Goal: Information Seeking & Learning: Check status

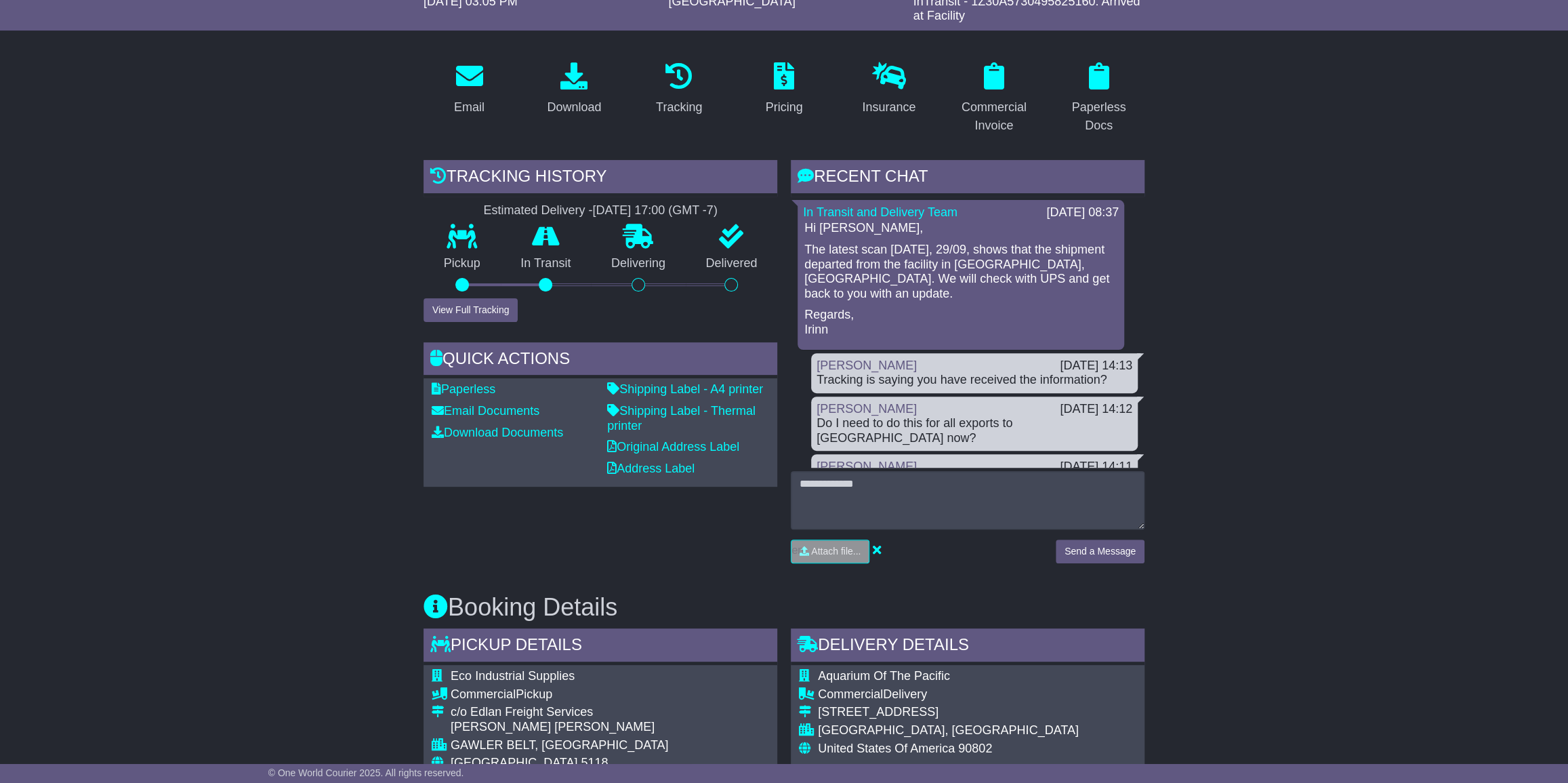
scroll to position [185, 0]
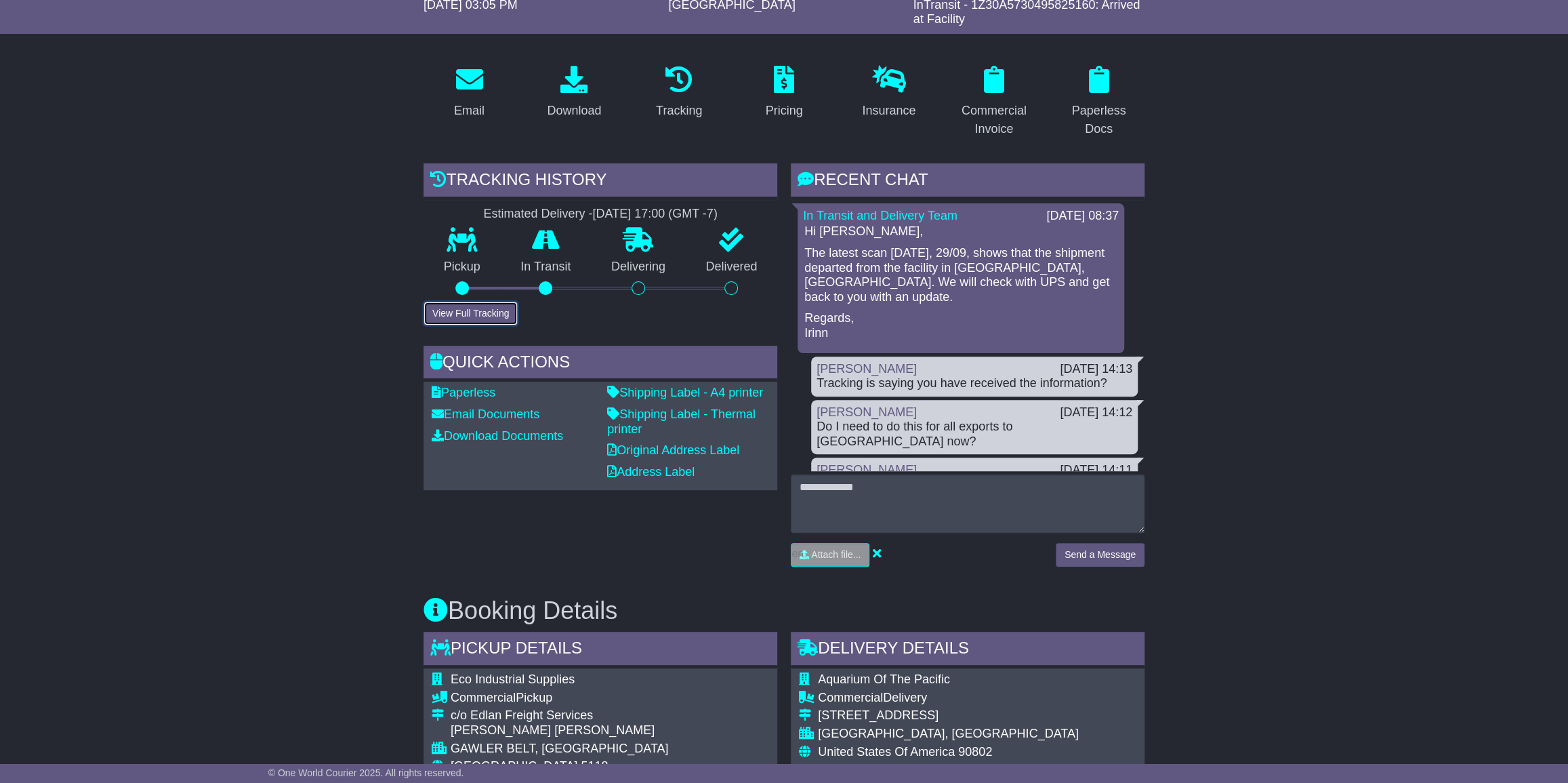
click at [457, 309] on button "View Full Tracking" at bounding box center [471, 313] width 94 height 23
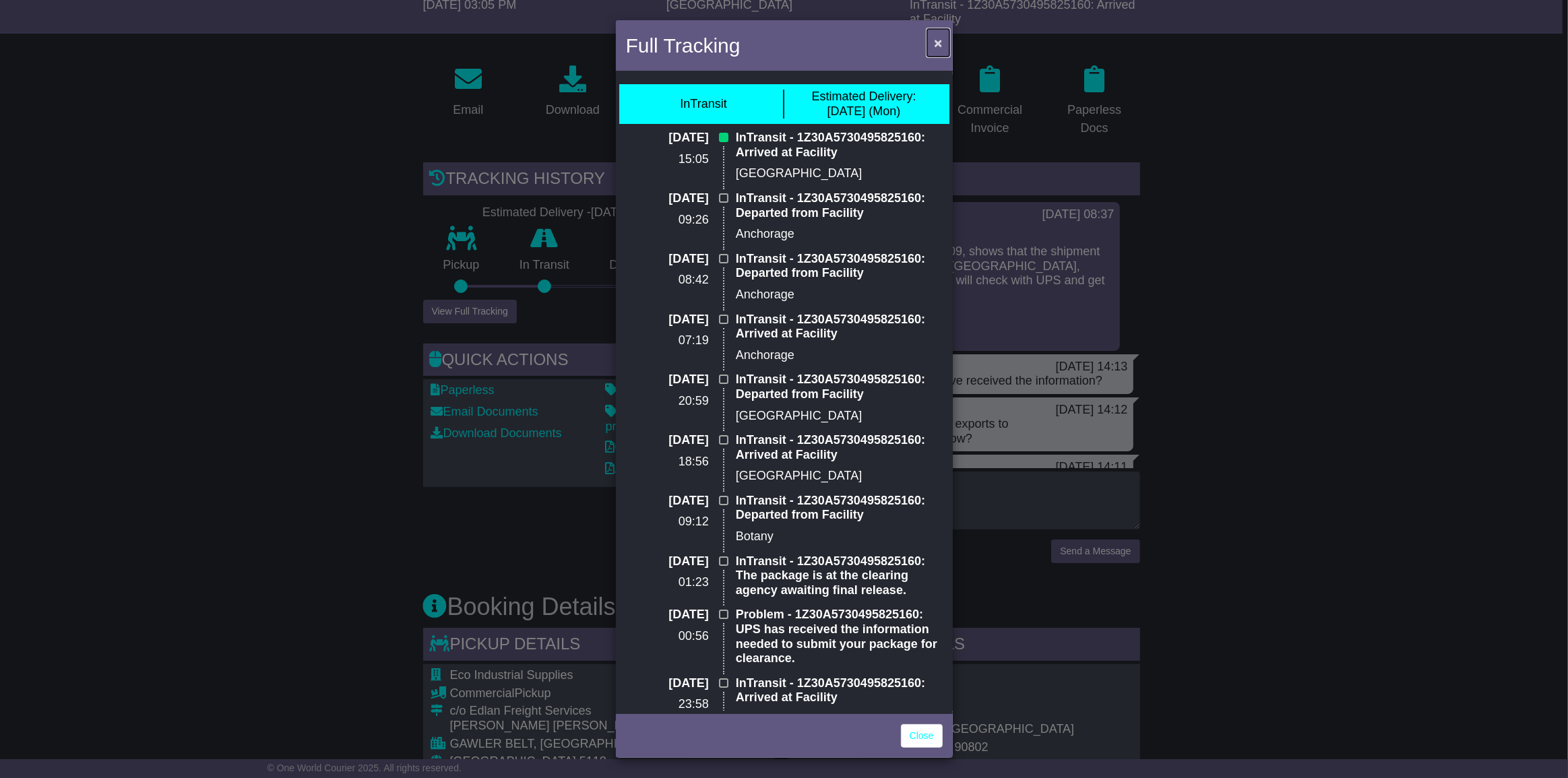
click at [937, 40] on span "×" at bounding box center [938, 43] width 8 height 16
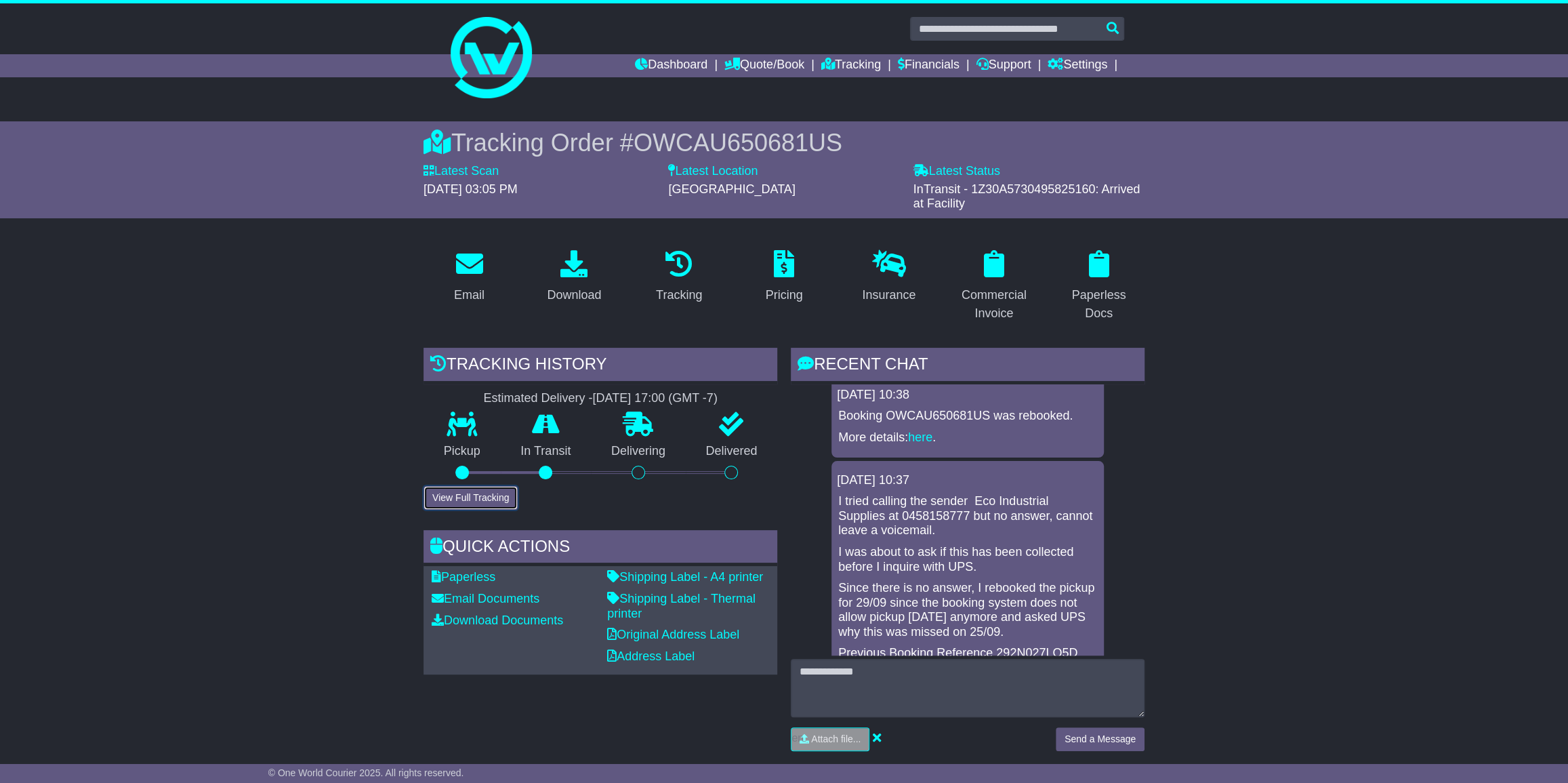
scroll to position [0, 0]
click at [653, 62] on link "Dashboard" at bounding box center [672, 66] width 73 height 23
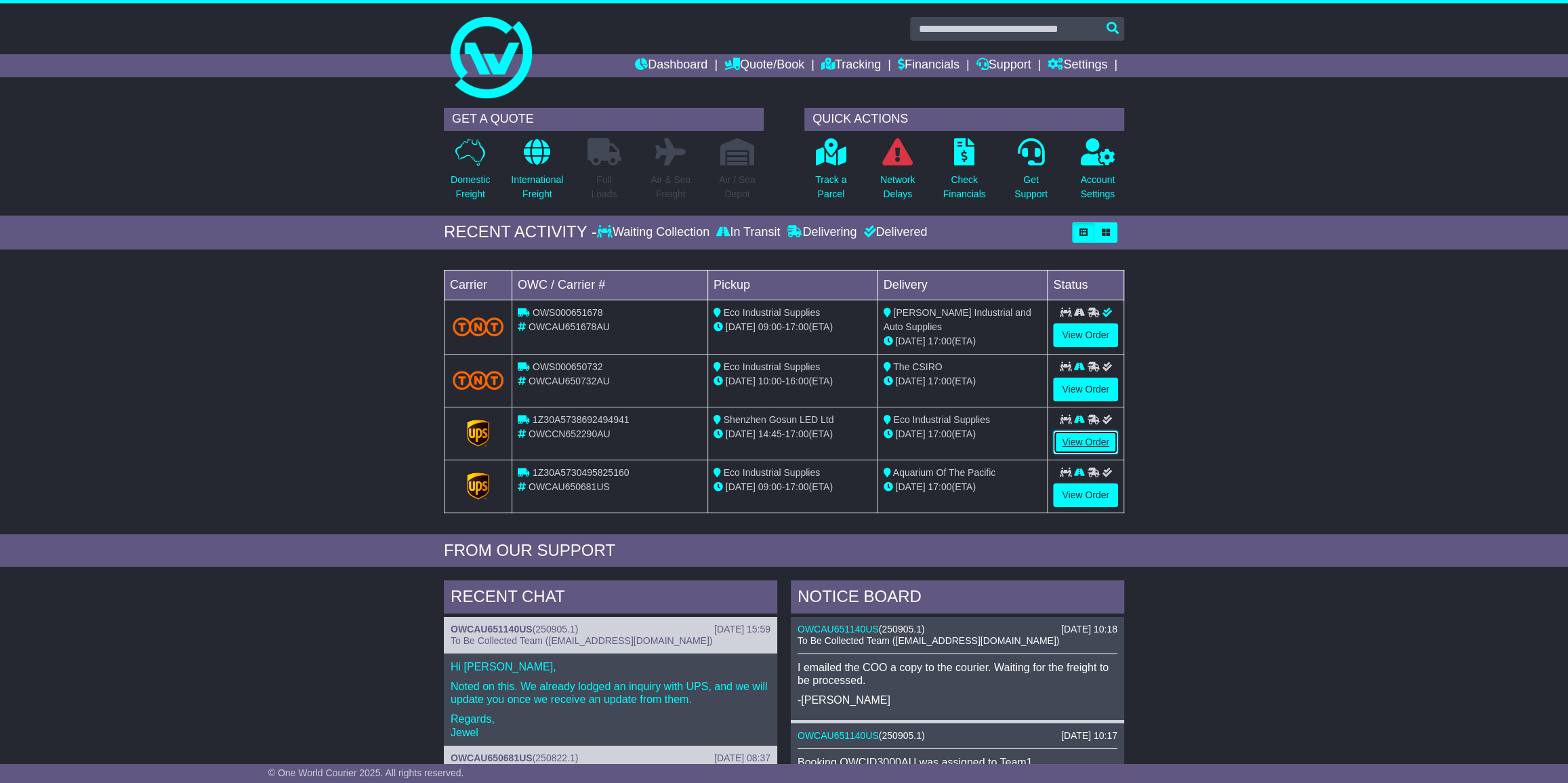
click at [1077, 441] on link "View Order" at bounding box center [1085, 441] width 65 height 23
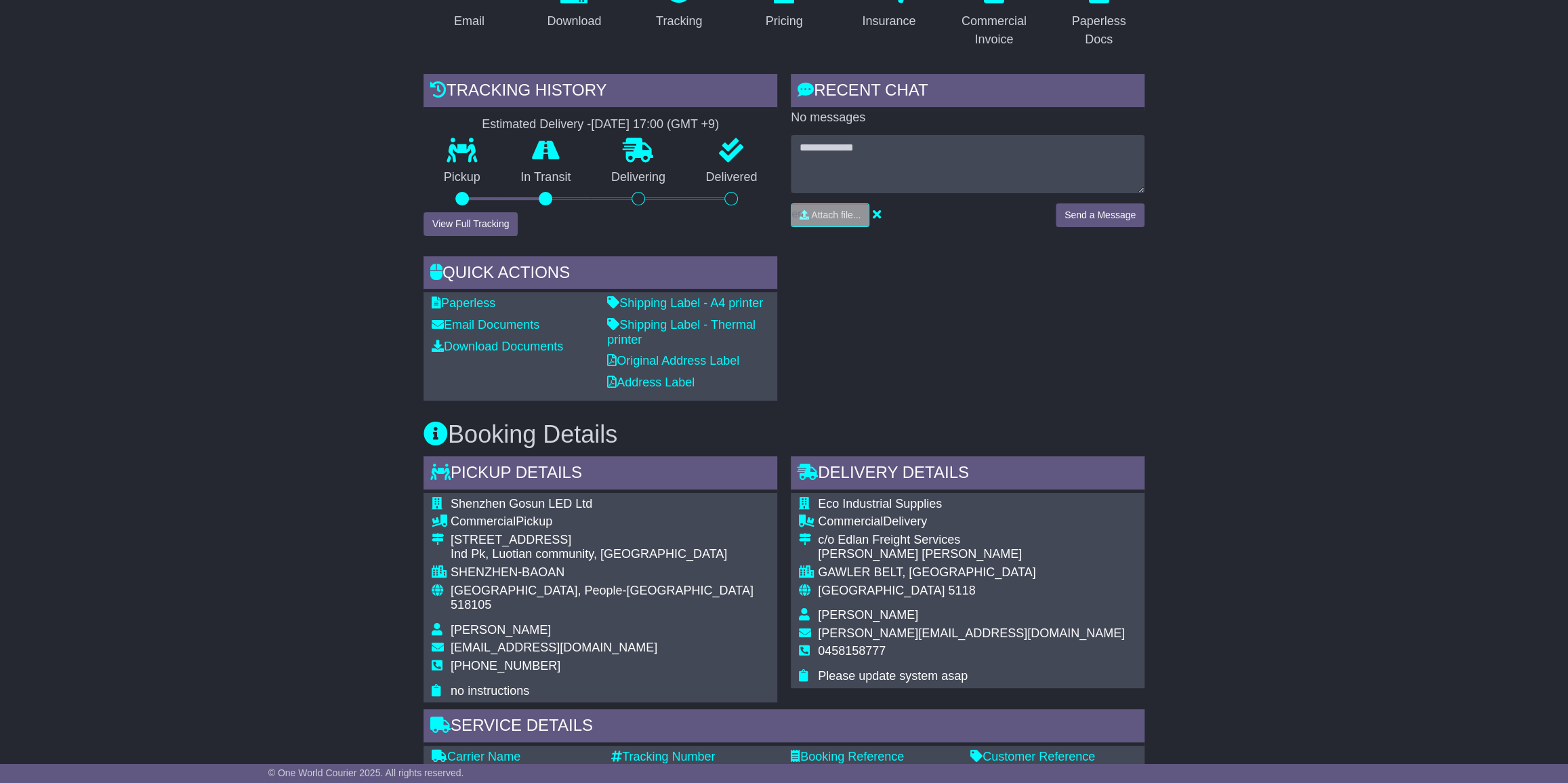
scroll to position [185, 0]
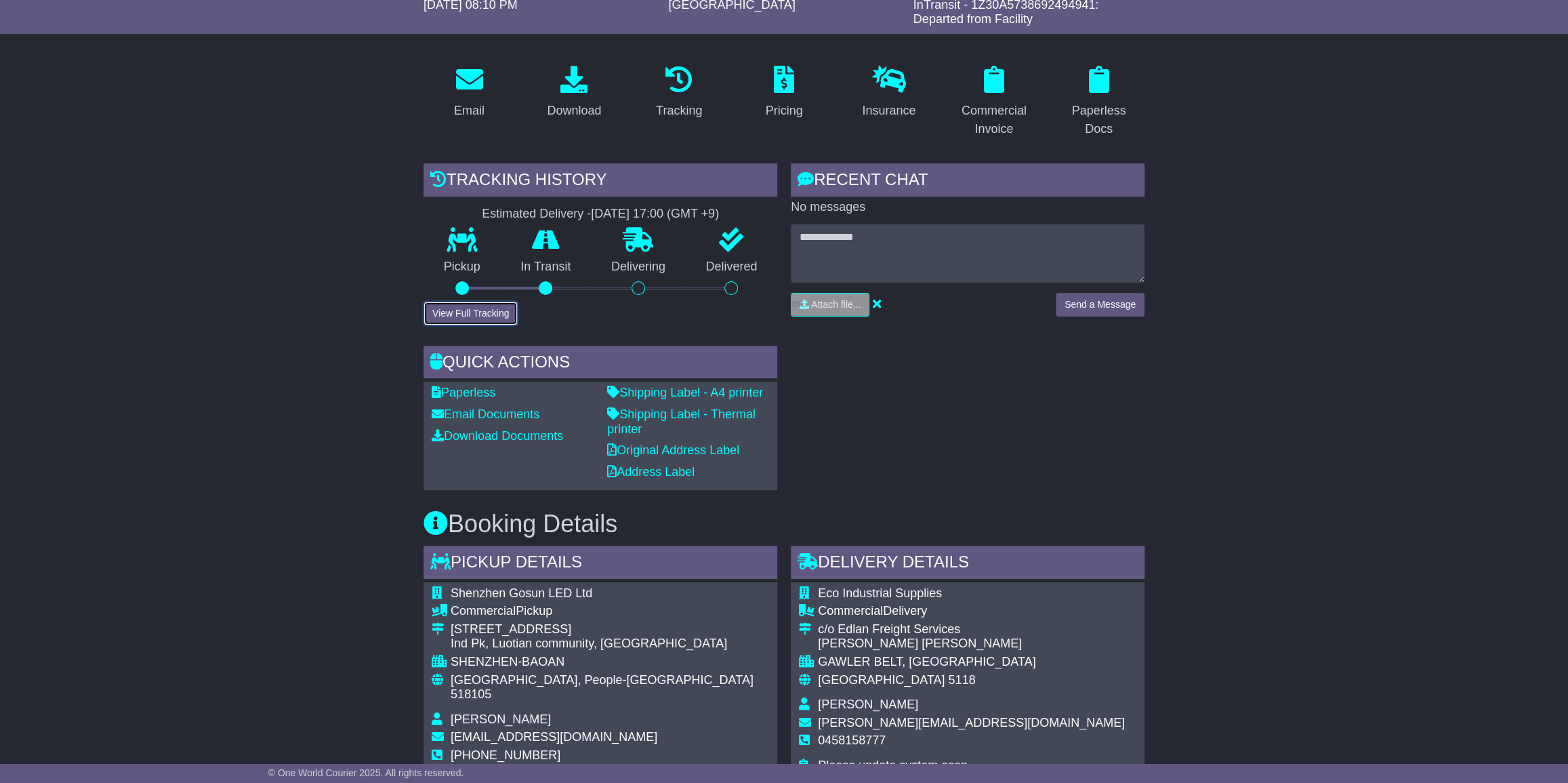
click at [485, 311] on button "View Full Tracking" at bounding box center [471, 313] width 94 height 23
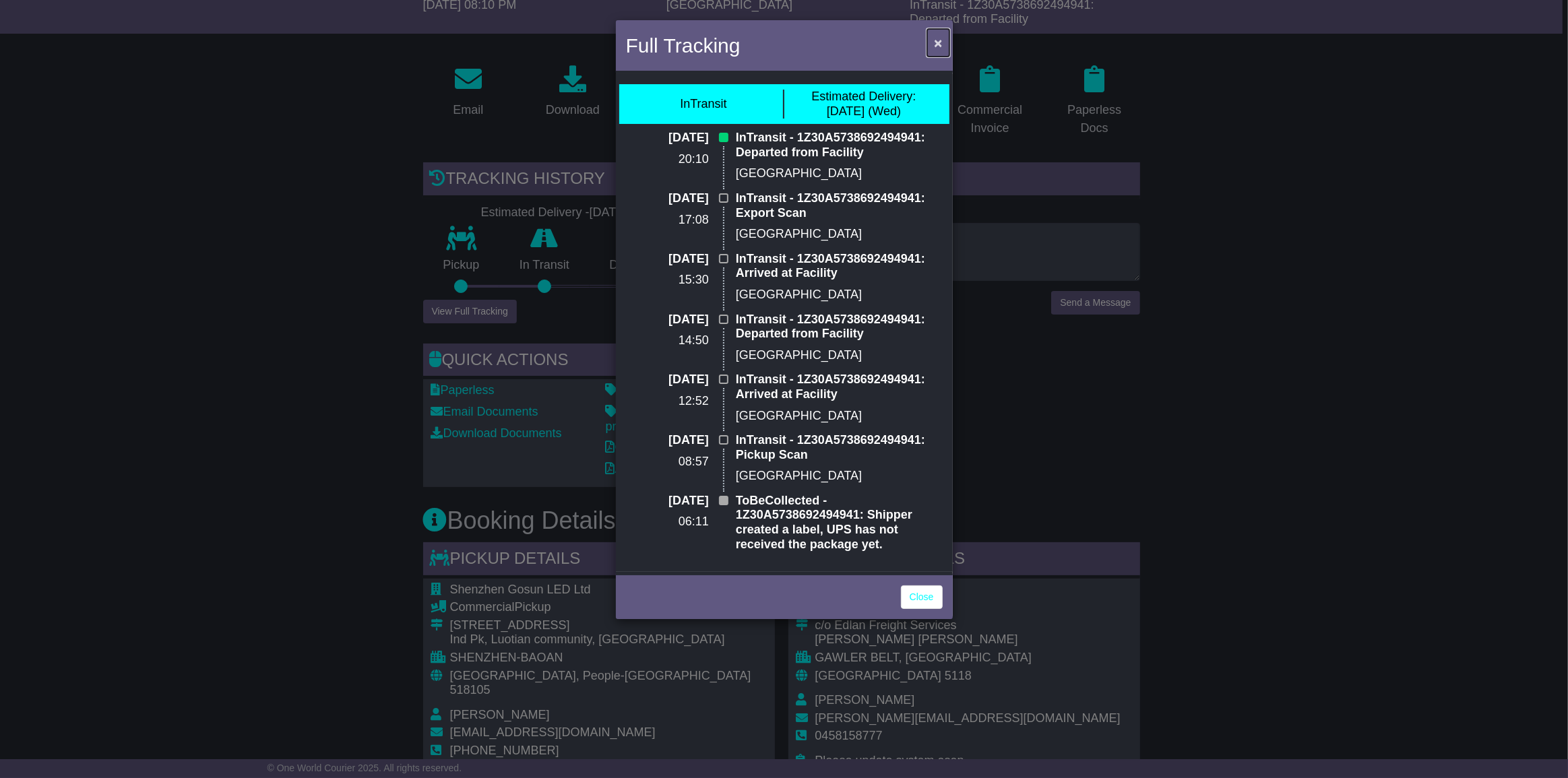
click at [940, 41] on span "×" at bounding box center [938, 43] width 8 height 16
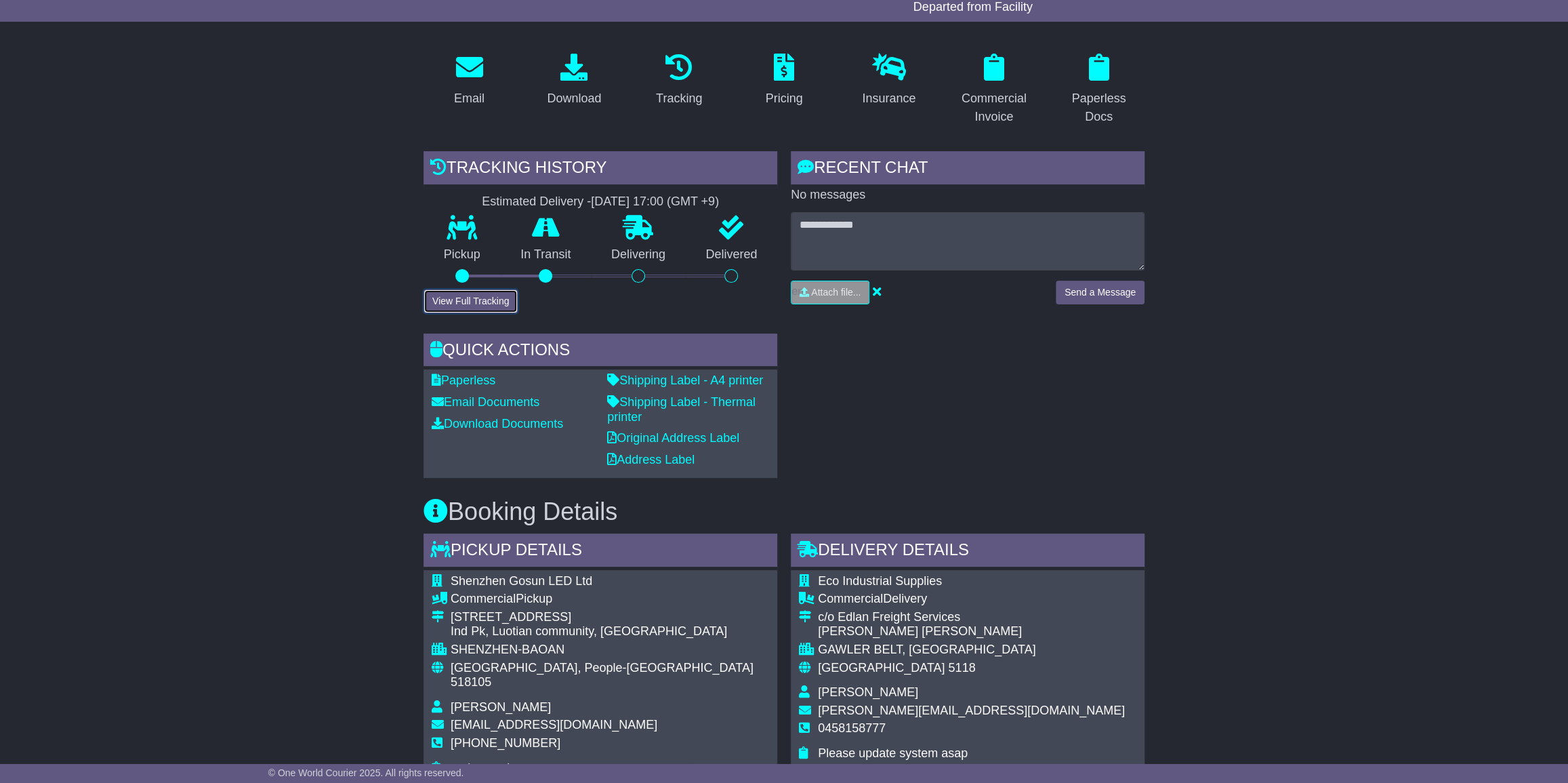
scroll to position [0, 0]
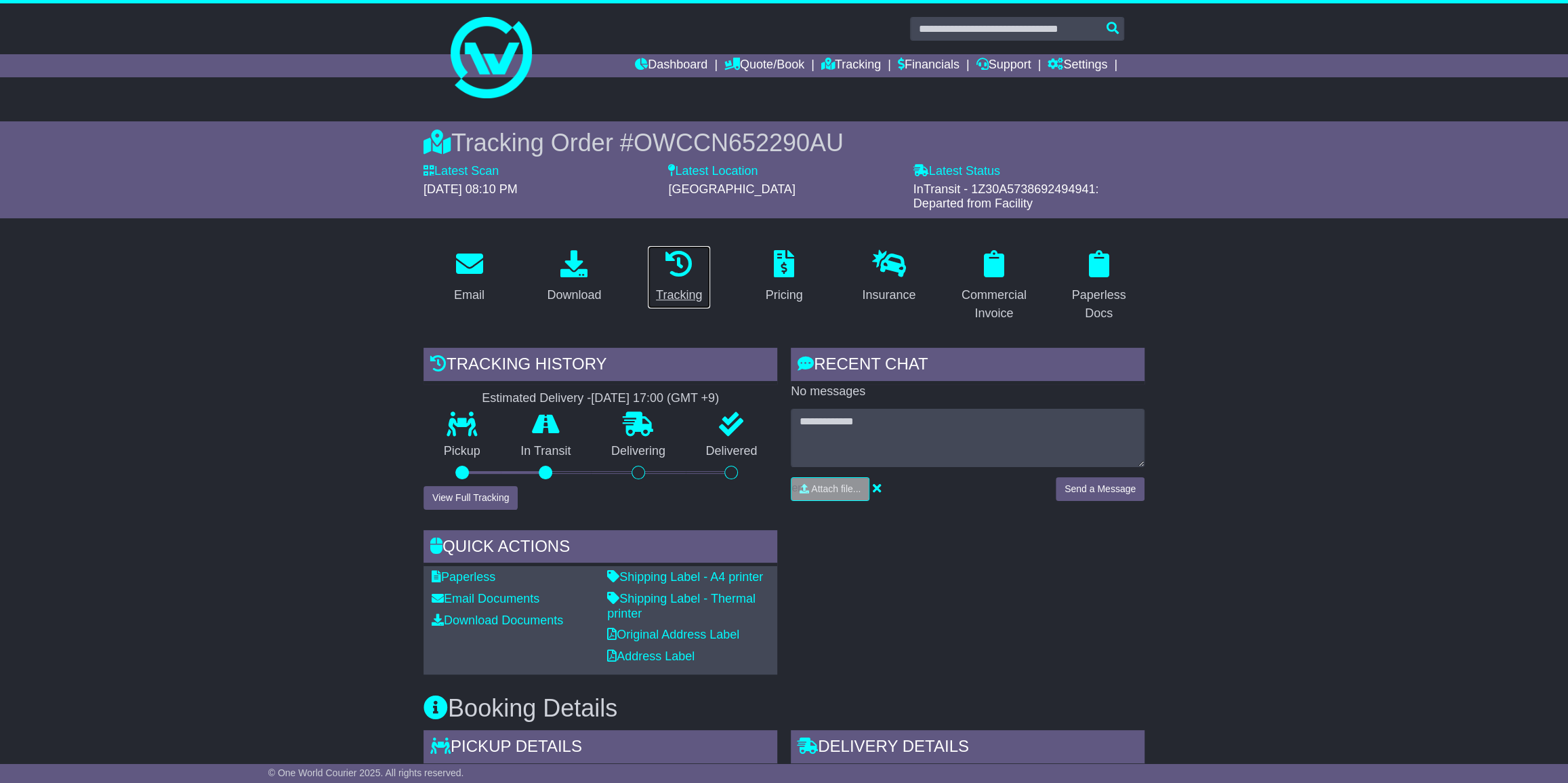
click at [666, 286] on div "Tracking" at bounding box center [679, 295] width 46 height 18
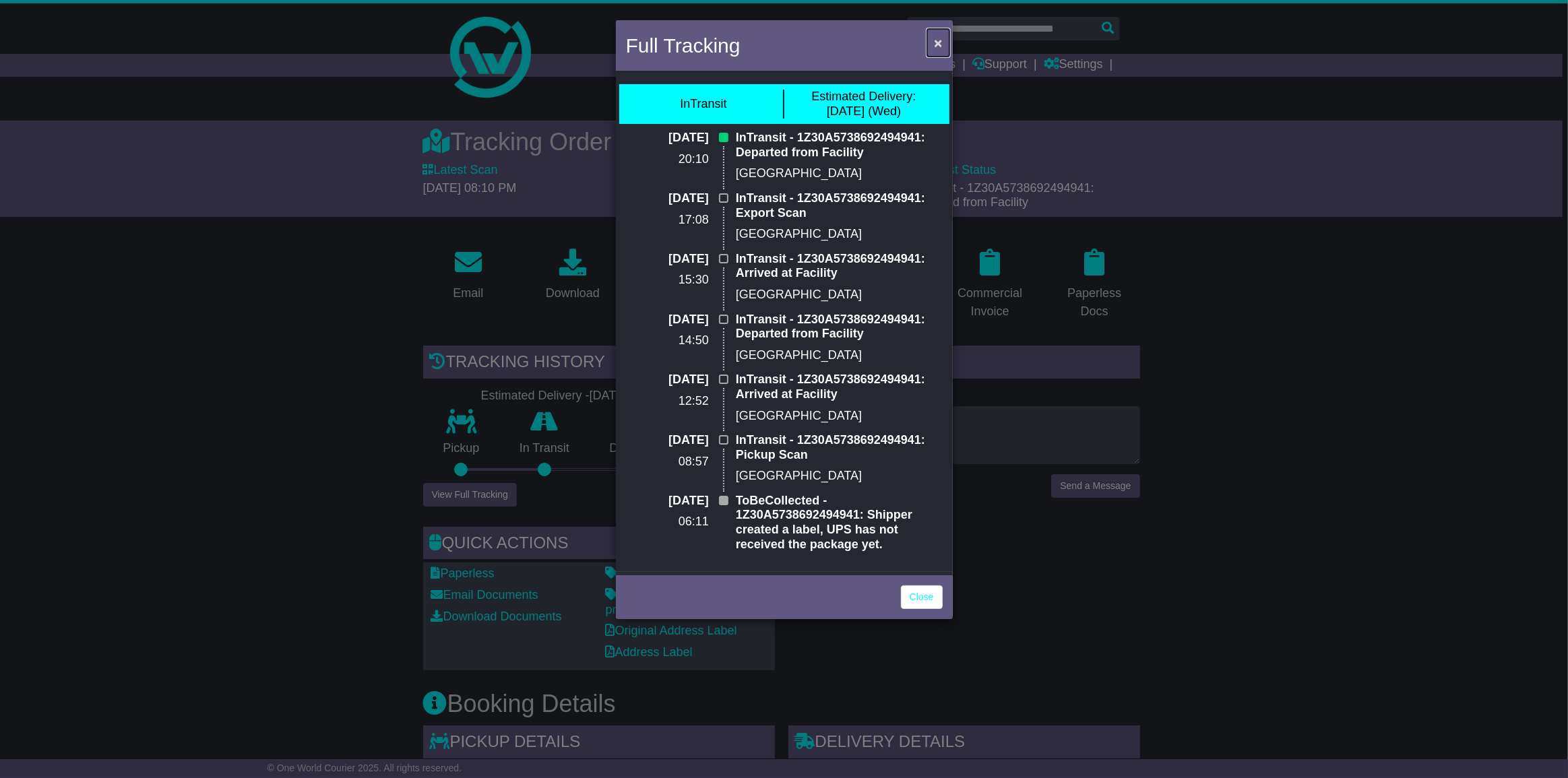
click at [935, 46] on span "×" at bounding box center [938, 43] width 8 height 16
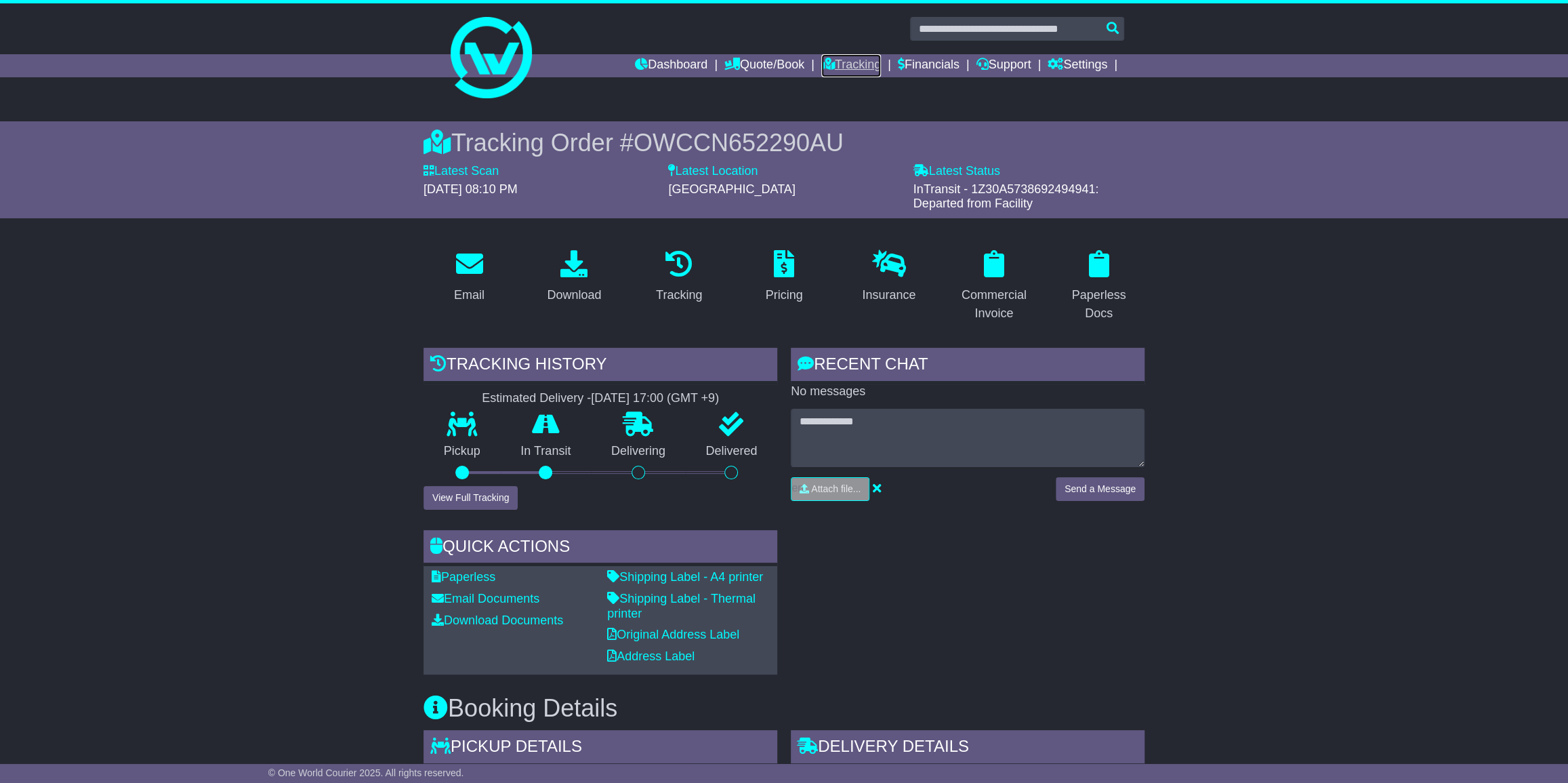
click at [840, 63] on link "Tracking" at bounding box center [851, 66] width 60 height 23
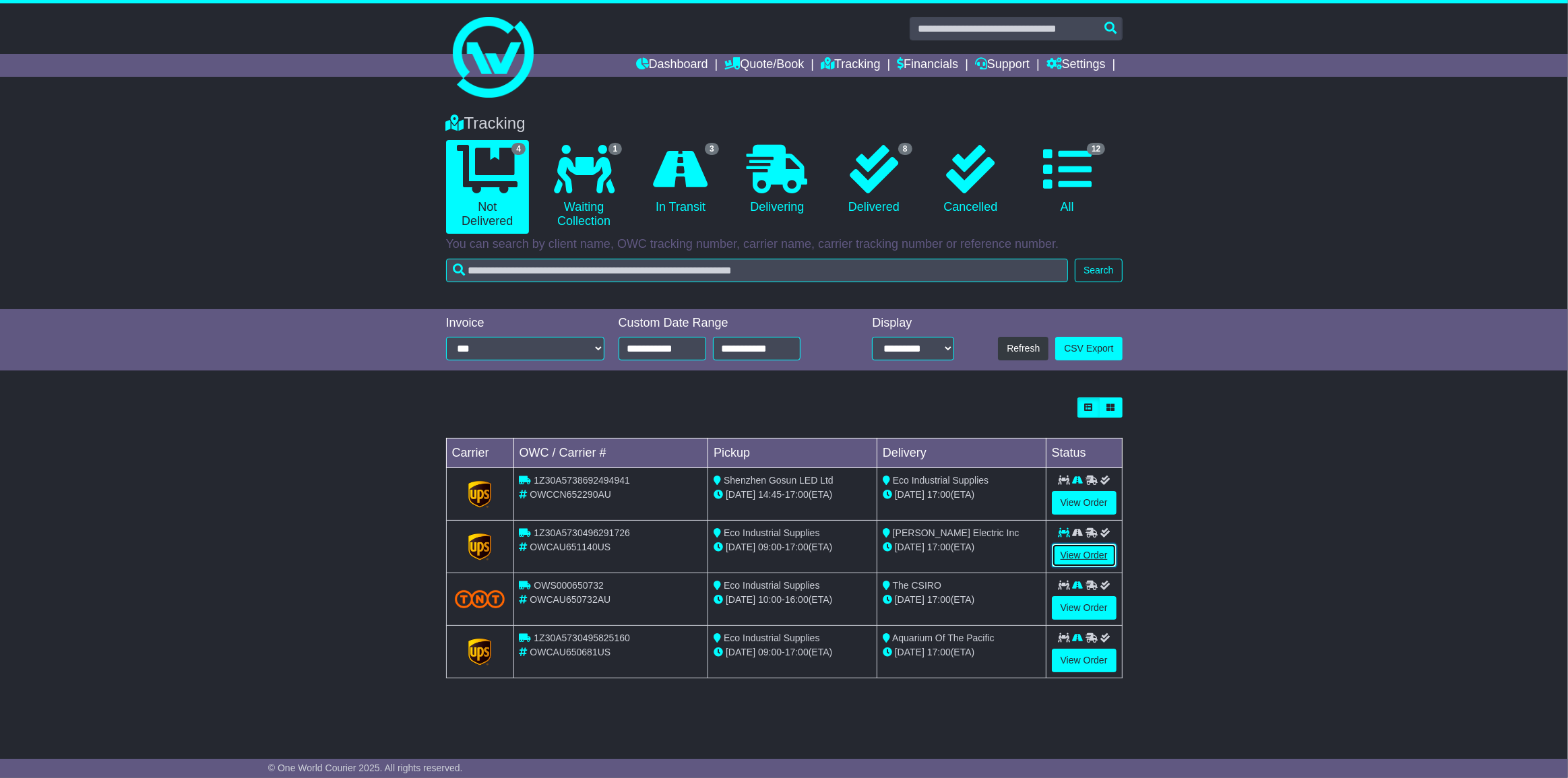
click at [1084, 551] on link "View Order" at bounding box center [1084, 555] width 65 height 23
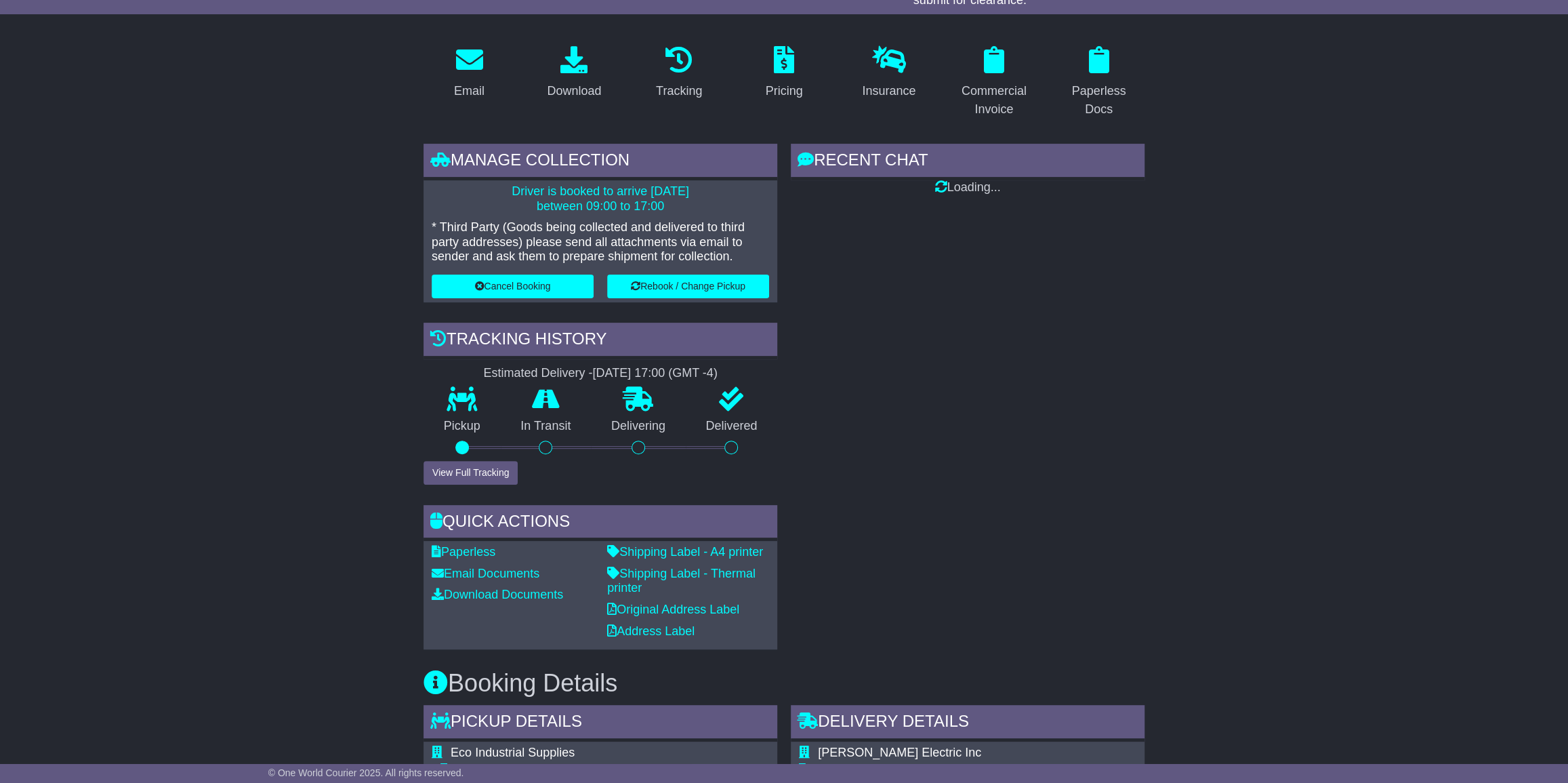
scroll to position [246, 0]
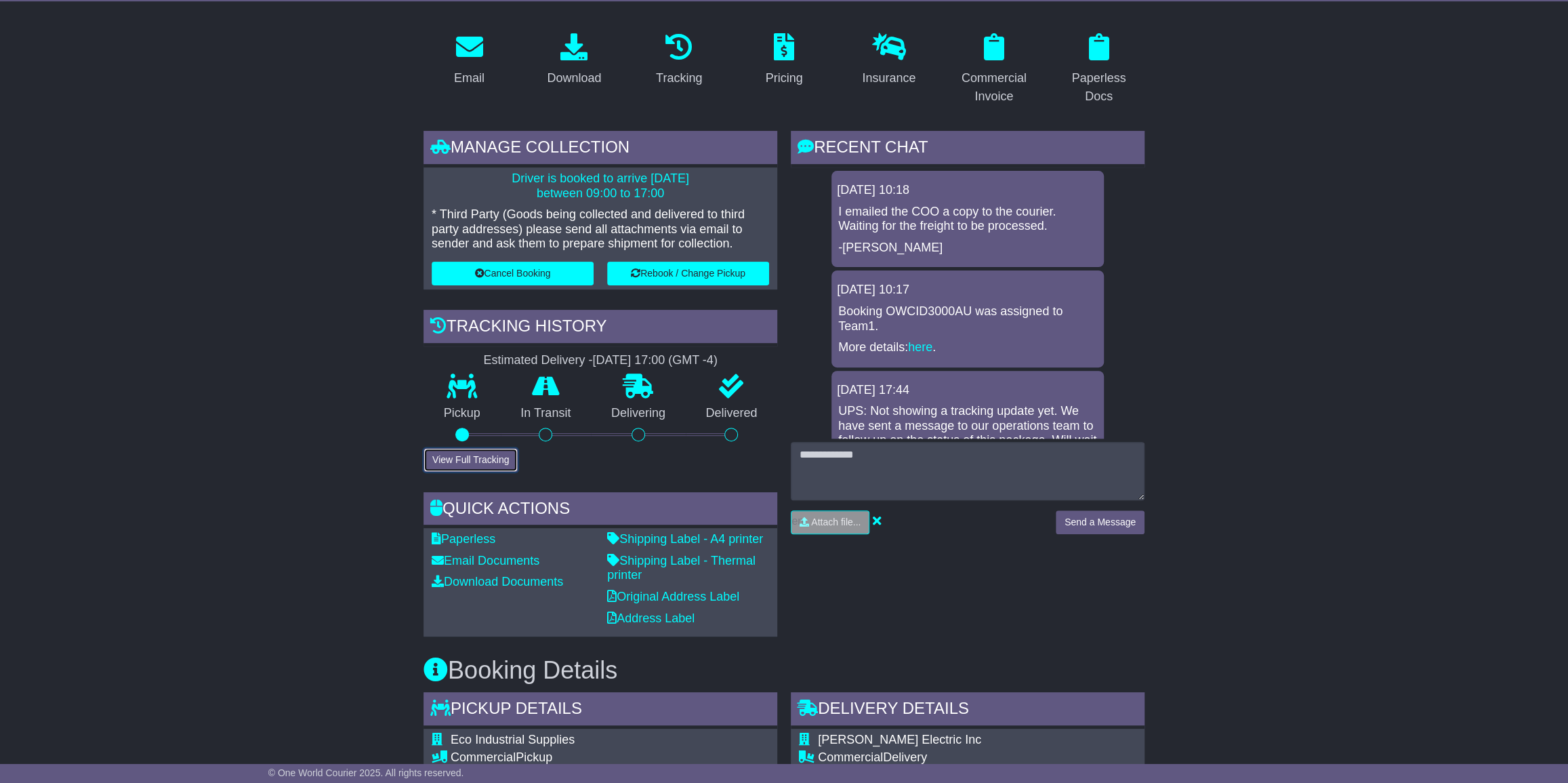
click at [475, 455] on button "View Full Tracking" at bounding box center [471, 460] width 94 height 23
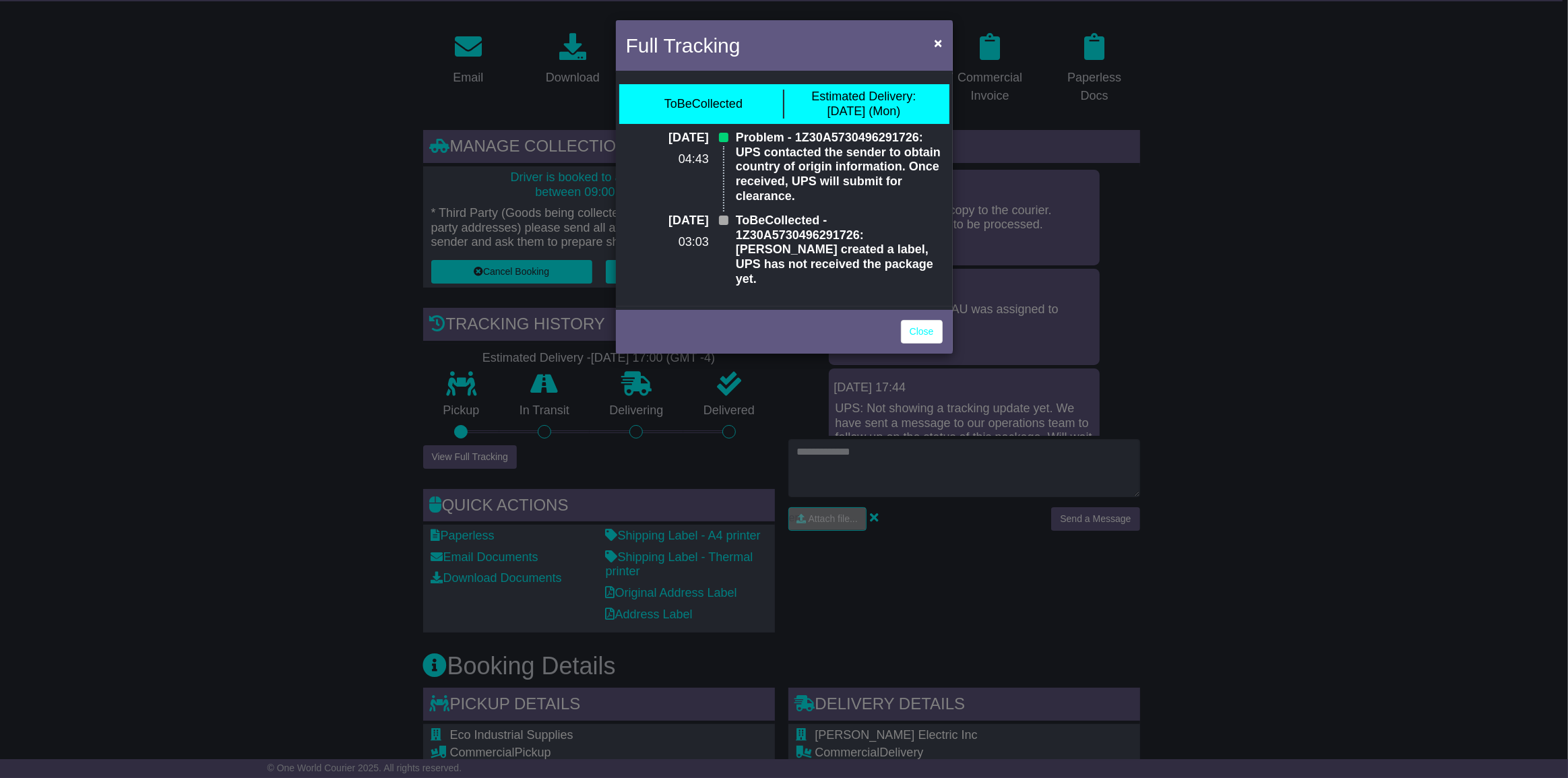
click at [1240, 321] on div "Full Tracking × ToBeCollected Estimated Delivery: [DATE] (Mon) [DATE] 04:43 Pro…" at bounding box center [784, 389] width 1568 height 778
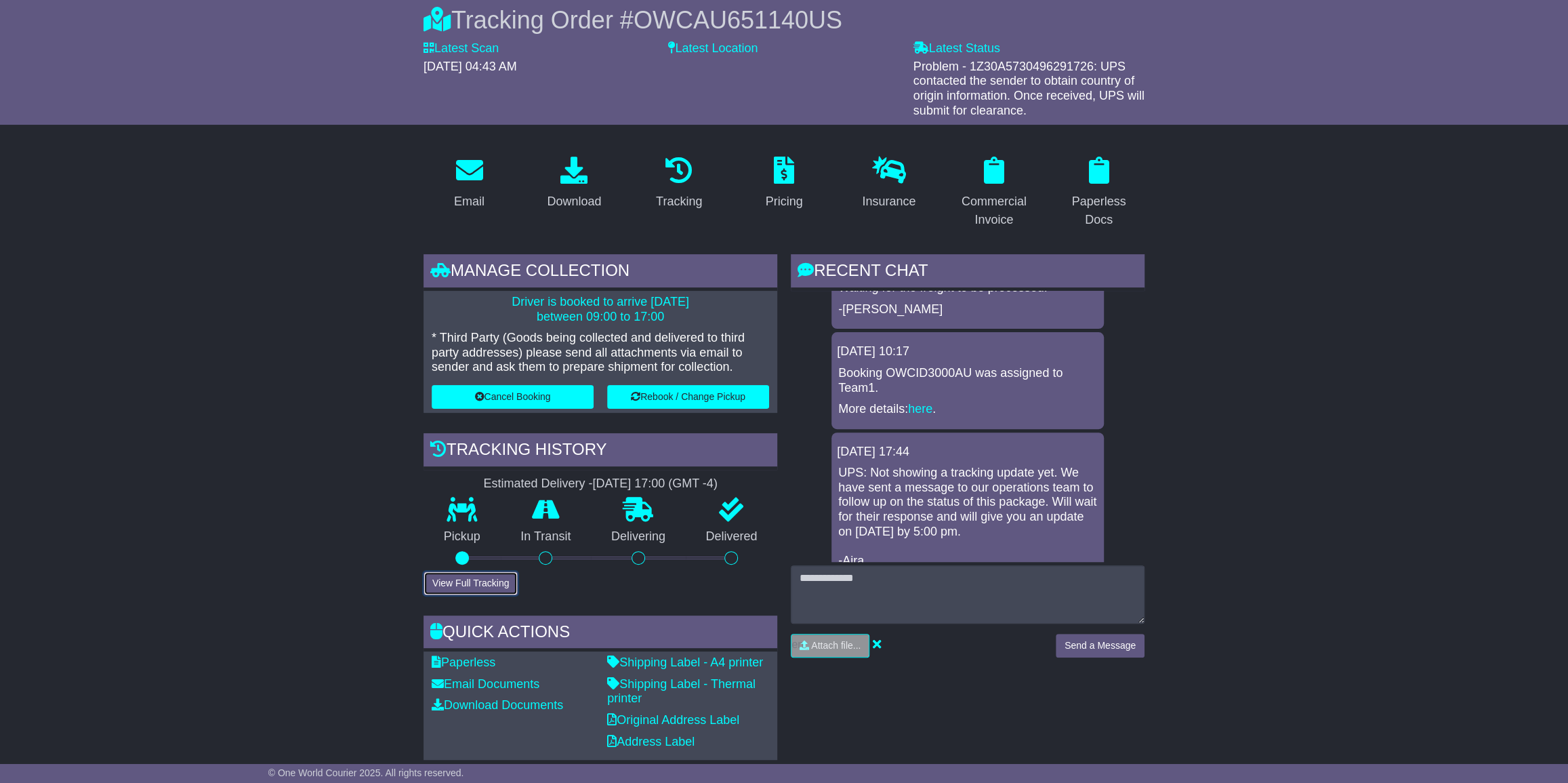
scroll to position [61, 0]
click at [927, 406] on link "here" at bounding box center [921, 409] width 24 height 14
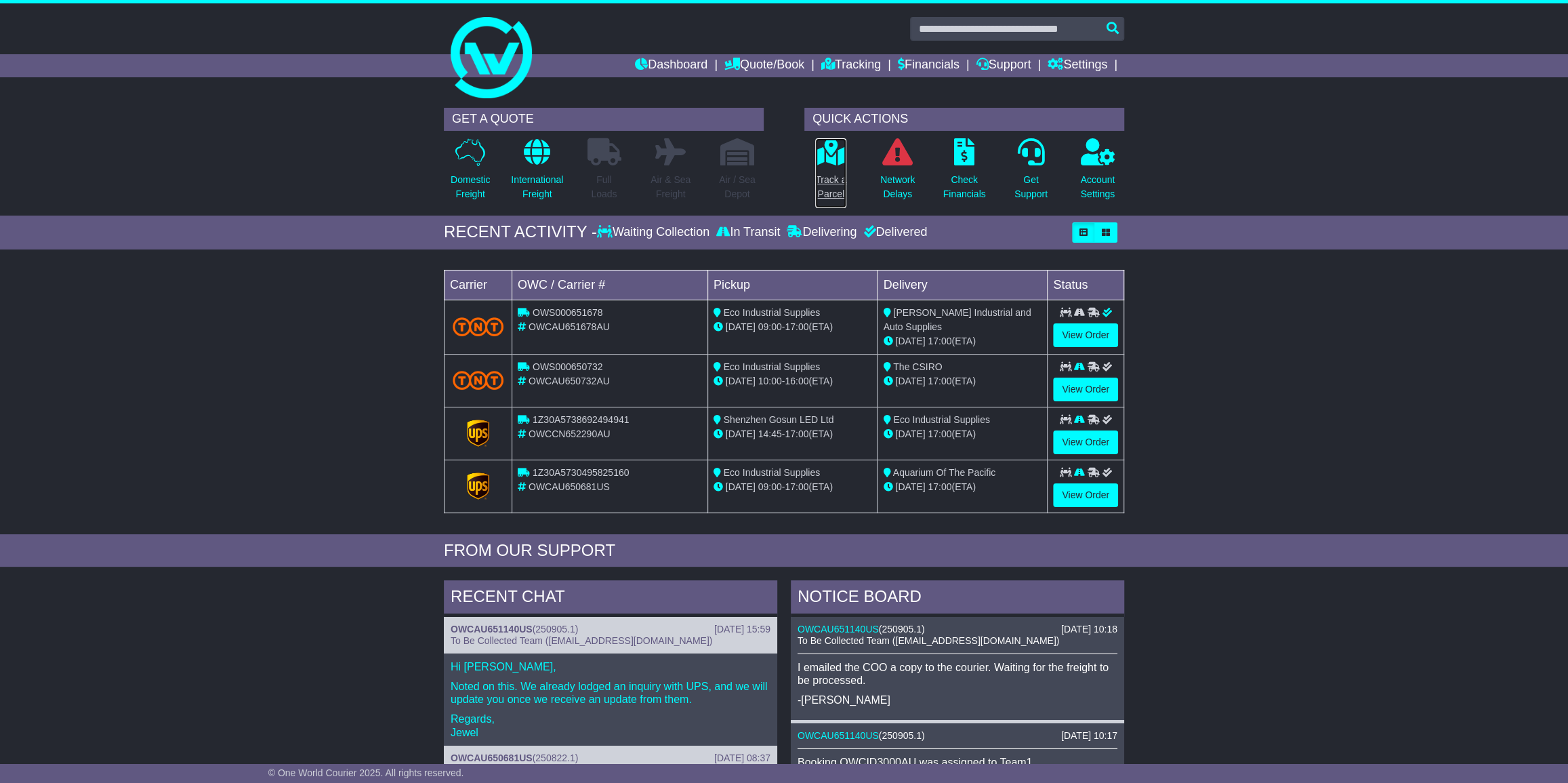
click at [828, 155] on icon at bounding box center [830, 151] width 30 height 27
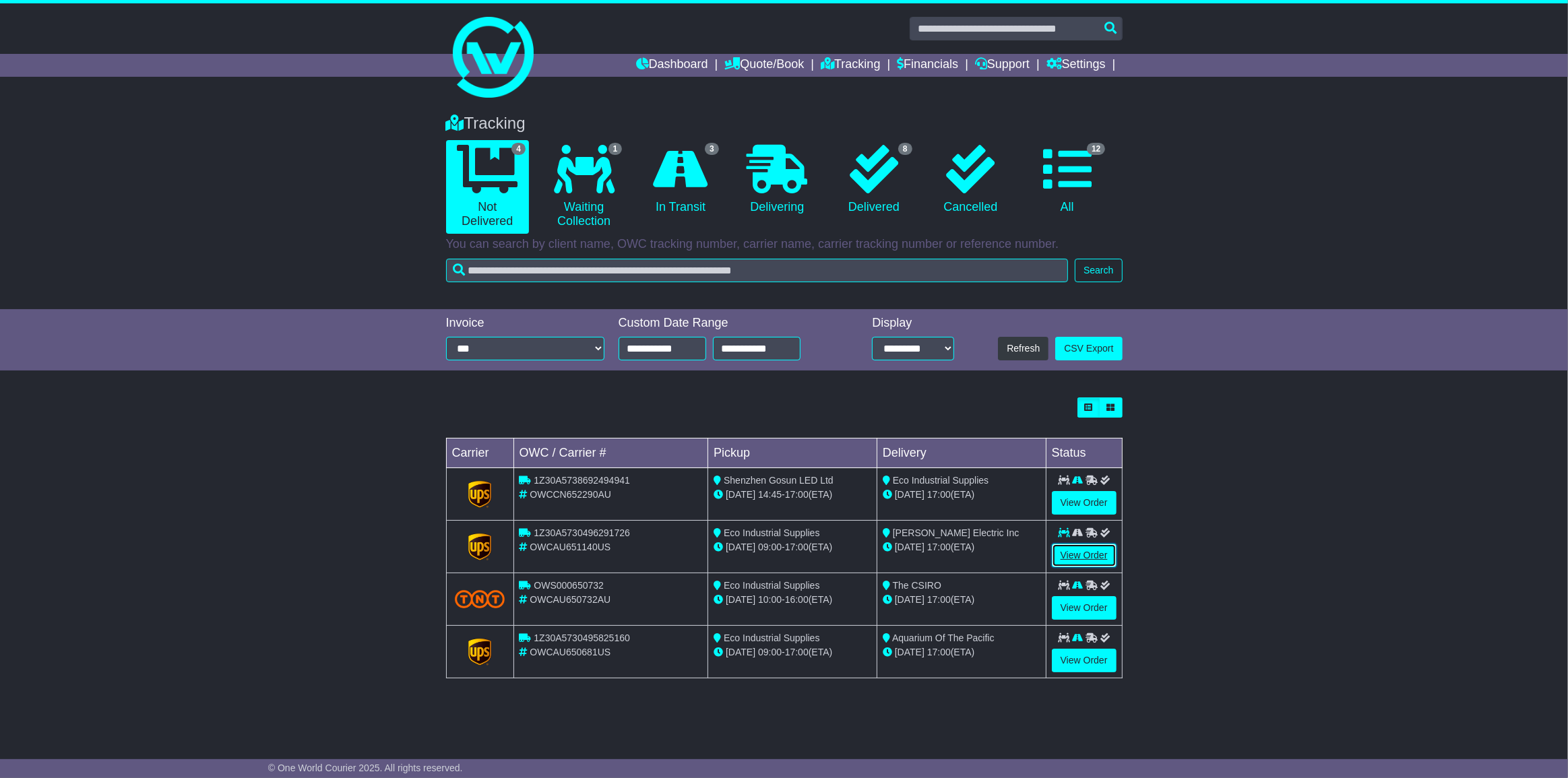
click at [1078, 551] on link "View Order" at bounding box center [1084, 555] width 65 height 23
